Goal: Transaction & Acquisition: Purchase product/service

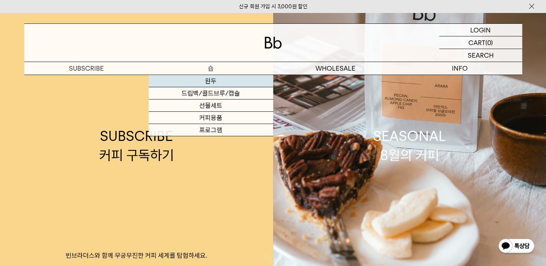
click at [216, 79] on link "원두" at bounding box center [211, 81] width 124 height 12
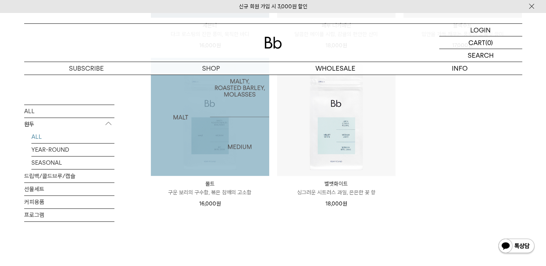
scroll to position [382, 0]
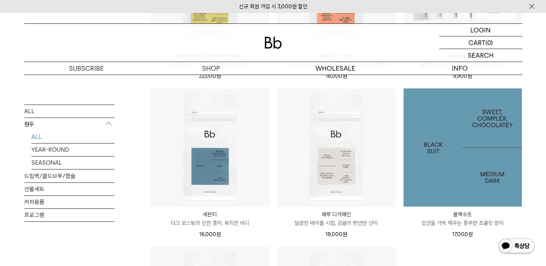
click at [447, 165] on img at bounding box center [462, 147] width 118 height 118
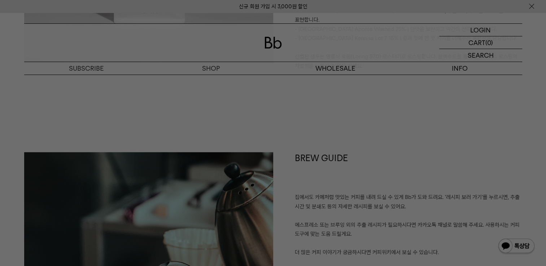
scroll to position [776, 0]
click at [528, 16] on div at bounding box center [273, 133] width 546 height 266
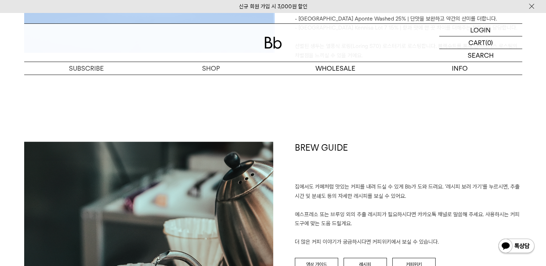
scroll to position [830, 0]
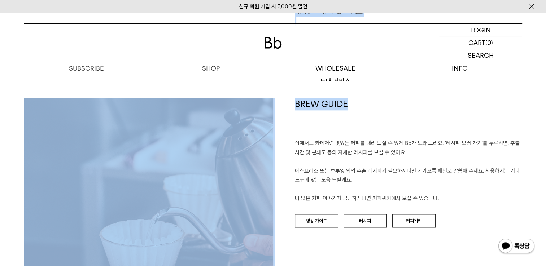
drag, startPoint x: 295, startPoint y: 102, endPoint x: 446, endPoint y: 105, distance: 151.9
click at [446, 105] on div "빈브라더스가 생각하는 이상적인 커피 싱글 오리진이 훌륭한 재료를 온전히 즐기는 방법이라면, 블렌드는 로스터리가 추구하는 지향점을 구현하여 제안…" at bounding box center [273, 211] width 498 height 903
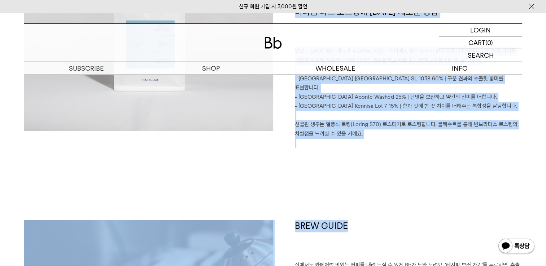
scroll to position [709, 0]
click at [376, 126] on p "선별된 생두는 열풍식 로링(Loring S70) 로스터기로 로스팅합니다. 블랙수트를 통해 빈브라더스 로스팅의 차별점을 느끼실 수 있을 거예요." at bounding box center [408, 129] width 227 height 18
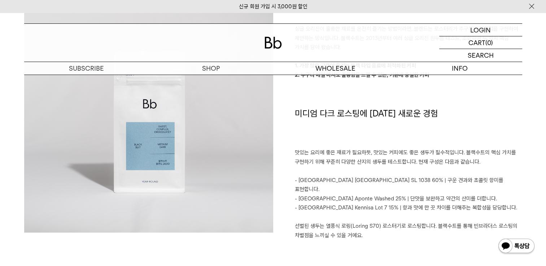
scroll to position [606, 0]
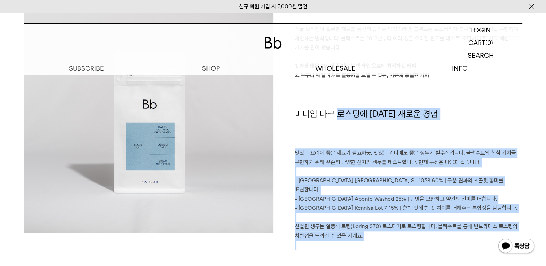
drag, startPoint x: 383, startPoint y: 233, endPoint x: 336, endPoint y: 135, distance: 108.7
click at [336, 135] on div "빈브라더스가 생각하는 이상적인 커피 싱글 오리진이 훌륭한 재료를 온전히 즐기는 방법이라면, 블렌드는 로스터리가 추구하는 지향점을 구현하여 제안…" at bounding box center [397, 117] width 249 height 266
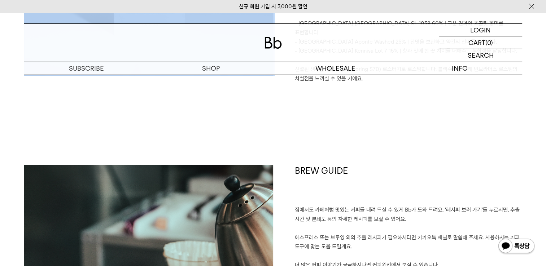
scroll to position [780, 0]
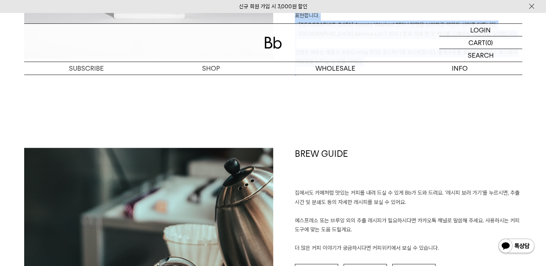
drag, startPoint x: 292, startPoint y: 94, endPoint x: 389, endPoint y: 82, distance: 97.9
copy div "빈브라더스가 생각하는 이상적인 커피 싱글 오리진이 훌륭한 재료를 온전히 즐기는 방법이라면, 블렌드는 로스터리가 추구하는 지향점을 구현하여 제안…"
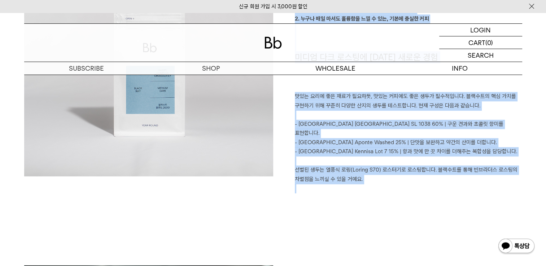
scroll to position [662, 0]
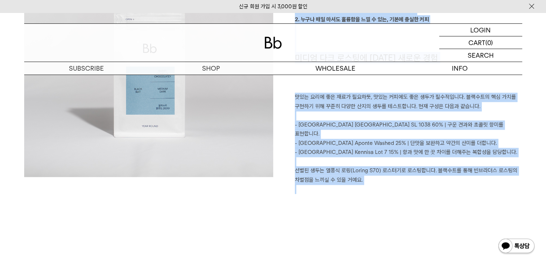
click at [419, 148] on p "- Ethiopia Kennisa Lot 7 15% | 향과 맛에 한 끗 차이를 더해주는 복합성을 담당합니다." at bounding box center [408, 152] width 227 height 9
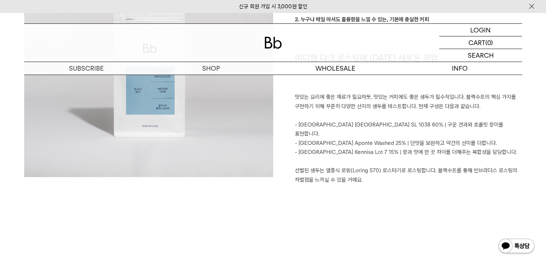
click at [358, 139] on p "- Colombia Aponte Washed 25% | 단맛을 보완하고 약간의 산미를 더합니다." at bounding box center [408, 143] width 227 height 9
drag, startPoint x: 358, startPoint y: 134, endPoint x: 397, endPoint y: 133, distance: 38.6
click at [397, 139] on p "- Colombia Aponte Washed 25% | 단맛을 보완하고 약간의 산미를 더합니다." at bounding box center [408, 143] width 227 height 9
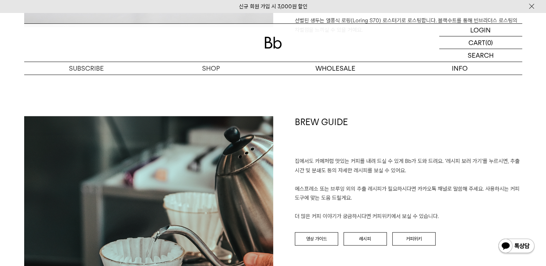
scroll to position [813, 0]
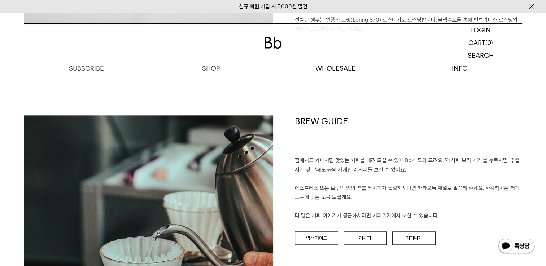
drag, startPoint x: 294, startPoint y: 110, endPoint x: 444, endPoint y: 205, distance: 177.5
click at [444, 205] on div "BREW GUIDE 집에서도 카페처럼 맛있는 커피를 내려 드실 ﻿수 있게 Bb가 도와 드려요. '레시피 보러 가기'를 누르시면, 추출 시간 및…" at bounding box center [397, 239] width 249 height 249
copy div "BREW GUIDE 집에서도 카페처럼 맛있는 커피를 내려 드실 ﻿수 있게 Bb가 도와 드려요. '레시피 보러 가기'를 누르시면, 추출 시간 및…"
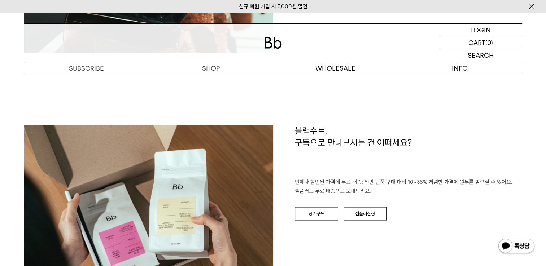
scroll to position [1112, 0]
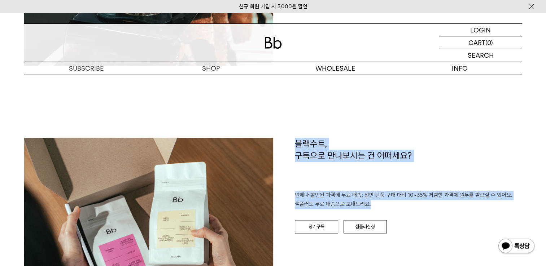
drag, startPoint x: 291, startPoint y: 132, endPoint x: 395, endPoint y: 194, distance: 120.7
click at [395, 194] on div "블랙수트, 구독으로 만나보시는 건 어떠세요? 언제나 할인된 가격에 무료 배송: 일반 단품 구매 대비 10~35% 저렴한 가격에 원두를 받으실 …" at bounding box center [397, 224] width 249 height 172
copy div "블랙수트, 구독으로 만나보시는 건 어떠세요? 언제나 할인된 가격에 무료 배송: 일반 단품 구매 대비 10~35% 저렴한 가격에 원두를 받으실 …"
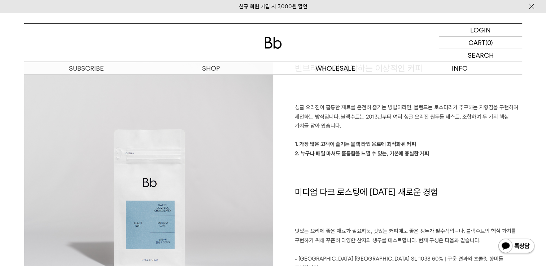
scroll to position [527, 0]
